Goal: Find specific page/section: Find specific page/section

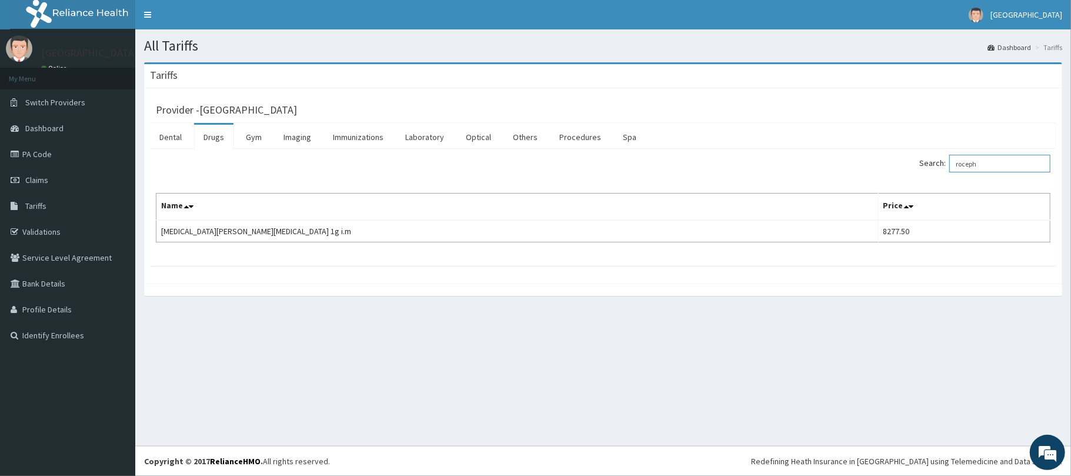
click at [1005, 165] on input "roceph" at bounding box center [1000, 164] width 101 height 18
type input "r"
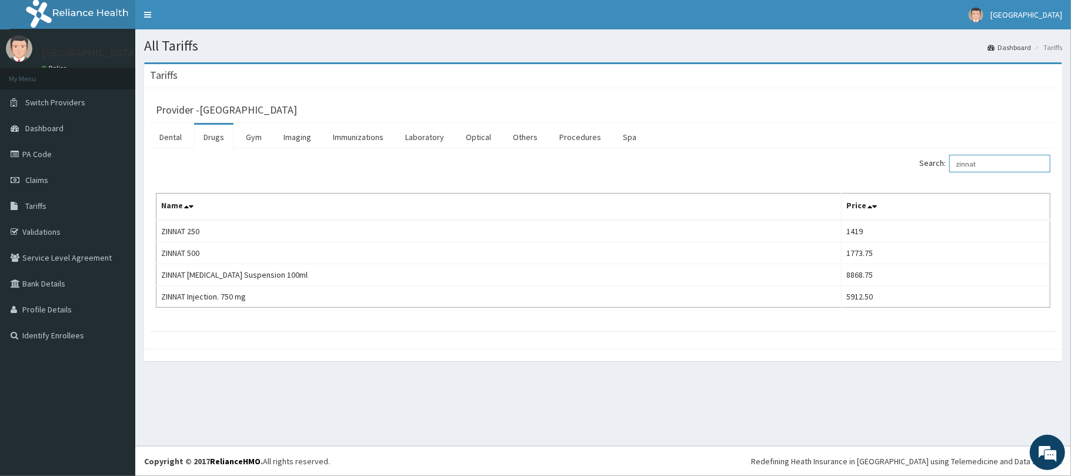
drag, startPoint x: 992, startPoint y: 168, endPoint x: 978, endPoint y: 141, distance: 30.0
click at [995, 164] on input "zinnat" at bounding box center [1000, 164] width 101 height 18
type input "z"
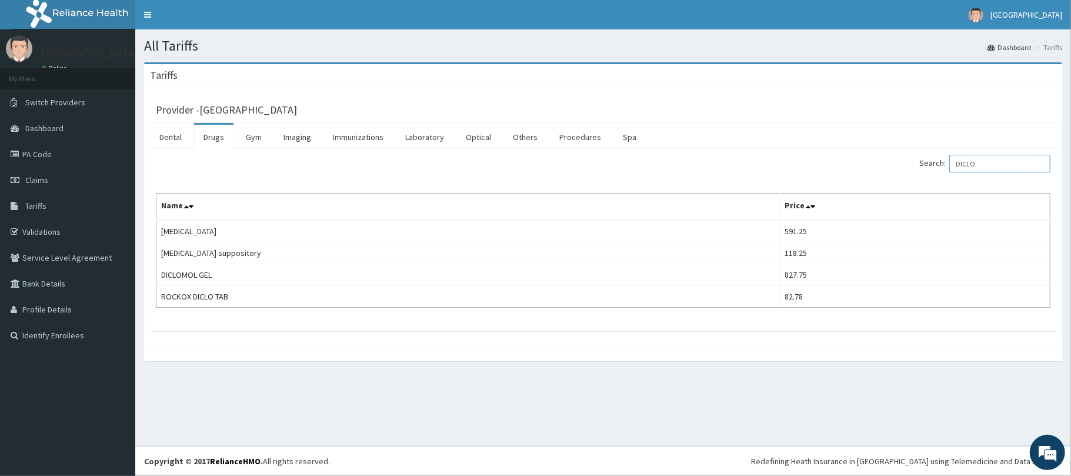
click at [994, 164] on input "DICLO" at bounding box center [1000, 164] width 101 height 18
type input "D"
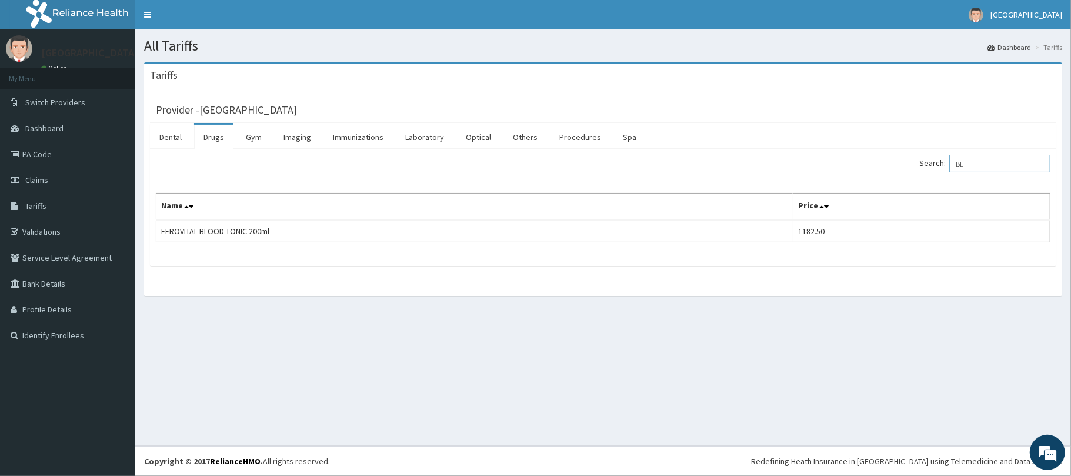
type input "B"
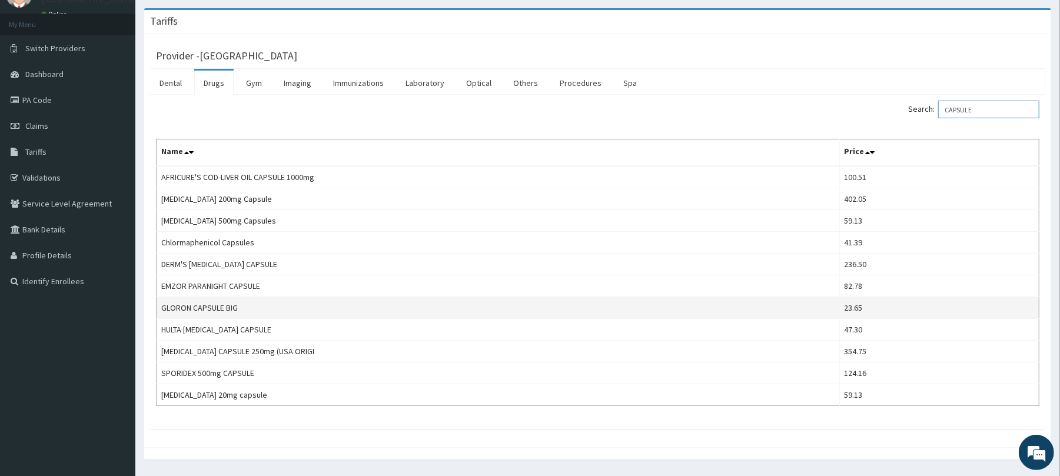
scroll to position [78, 0]
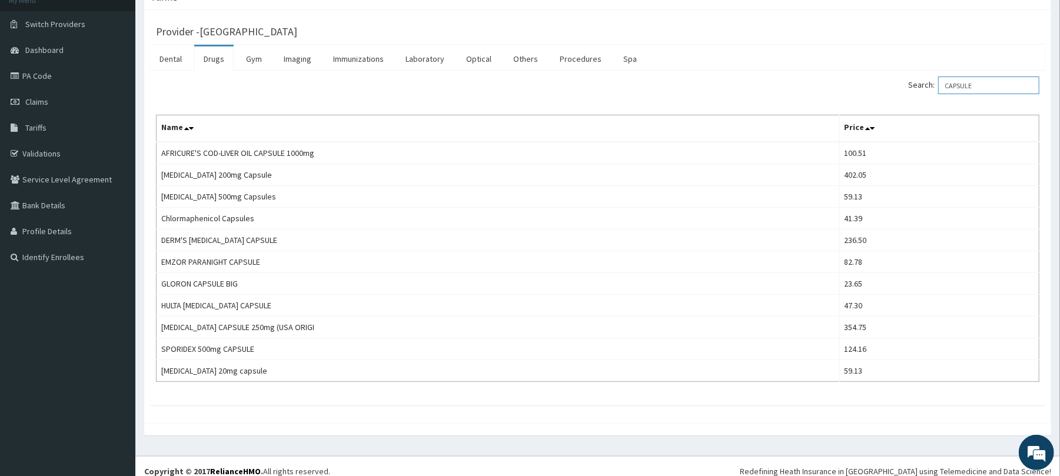
click at [988, 85] on input "CAPSULE" at bounding box center [988, 85] width 101 height 18
type input "C"
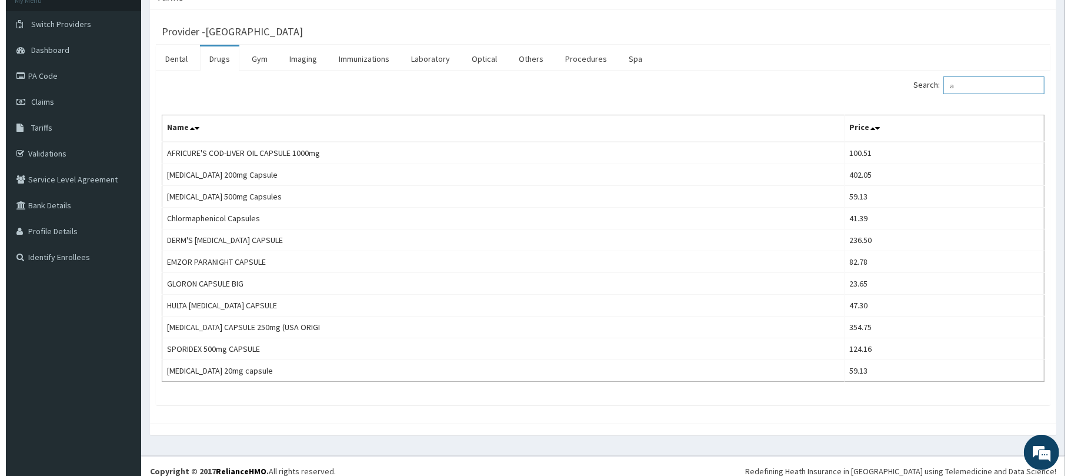
scroll to position [0, 0]
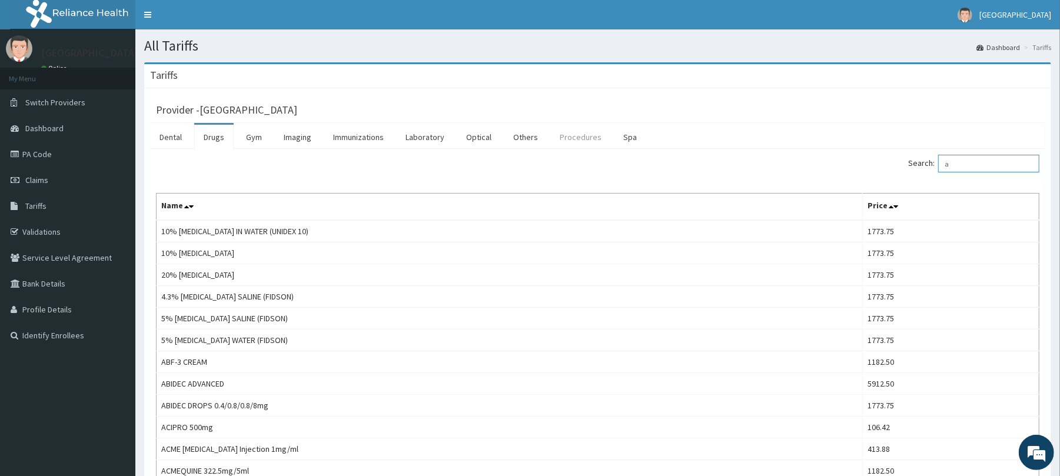
type input "a"
click at [573, 139] on link "Procedures" at bounding box center [580, 137] width 61 height 25
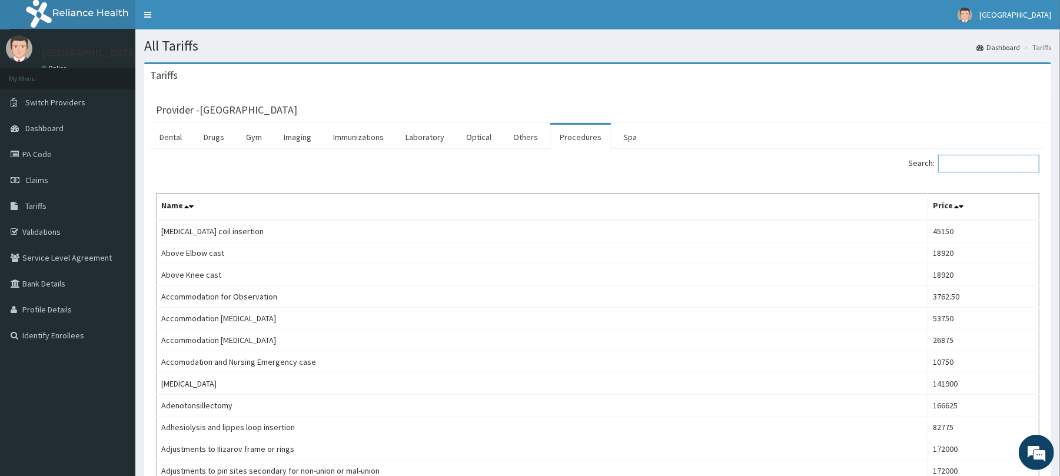
click at [1003, 164] on input "Search:" at bounding box center [988, 164] width 101 height 18
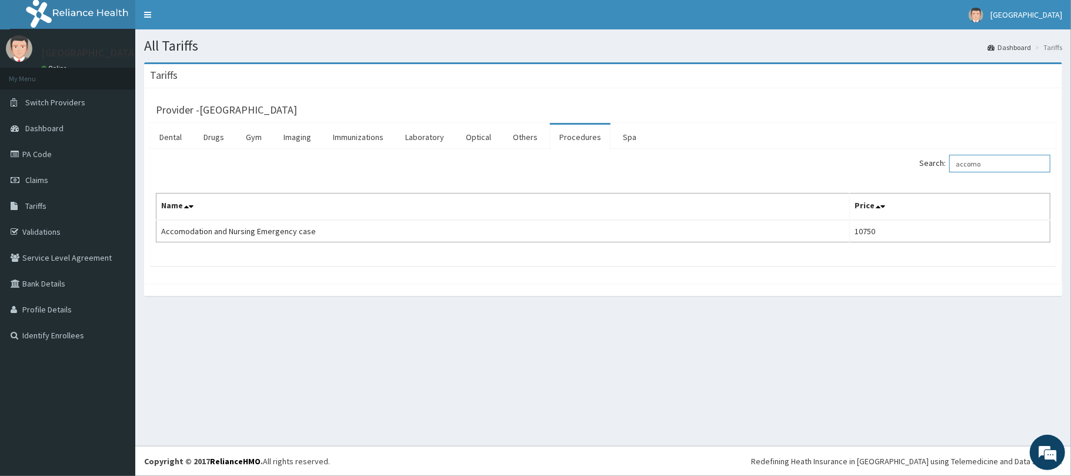
type input "accomo"
